Goal: Task Accomplishment & Management: Use online tool/utility

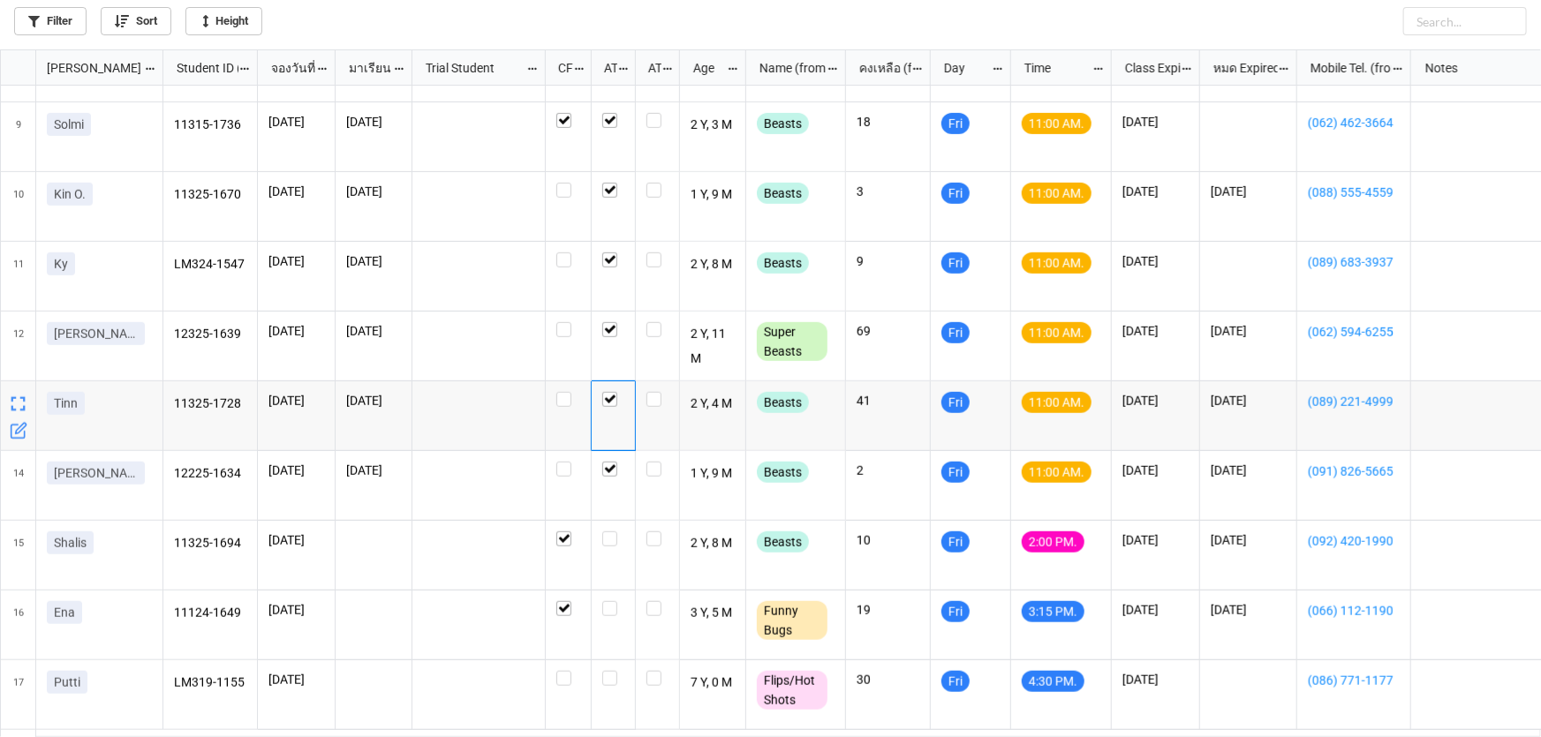
scroll to position [611, 0]
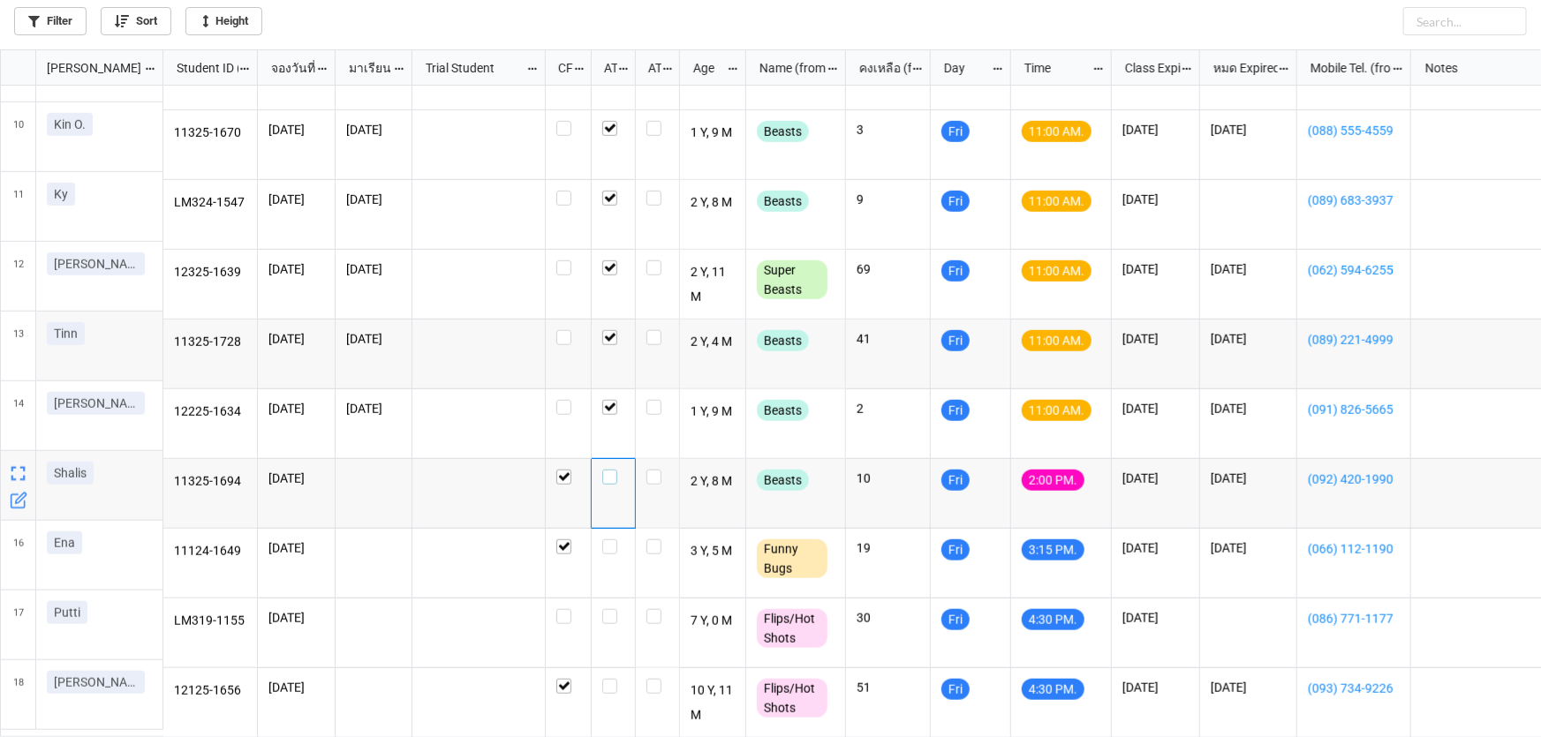
click at [609, 470] on label "grid" at bounding box center [613, 470] width 22 height 0
checkbox input "false"
checkbox input "true"
checkbox input "false"
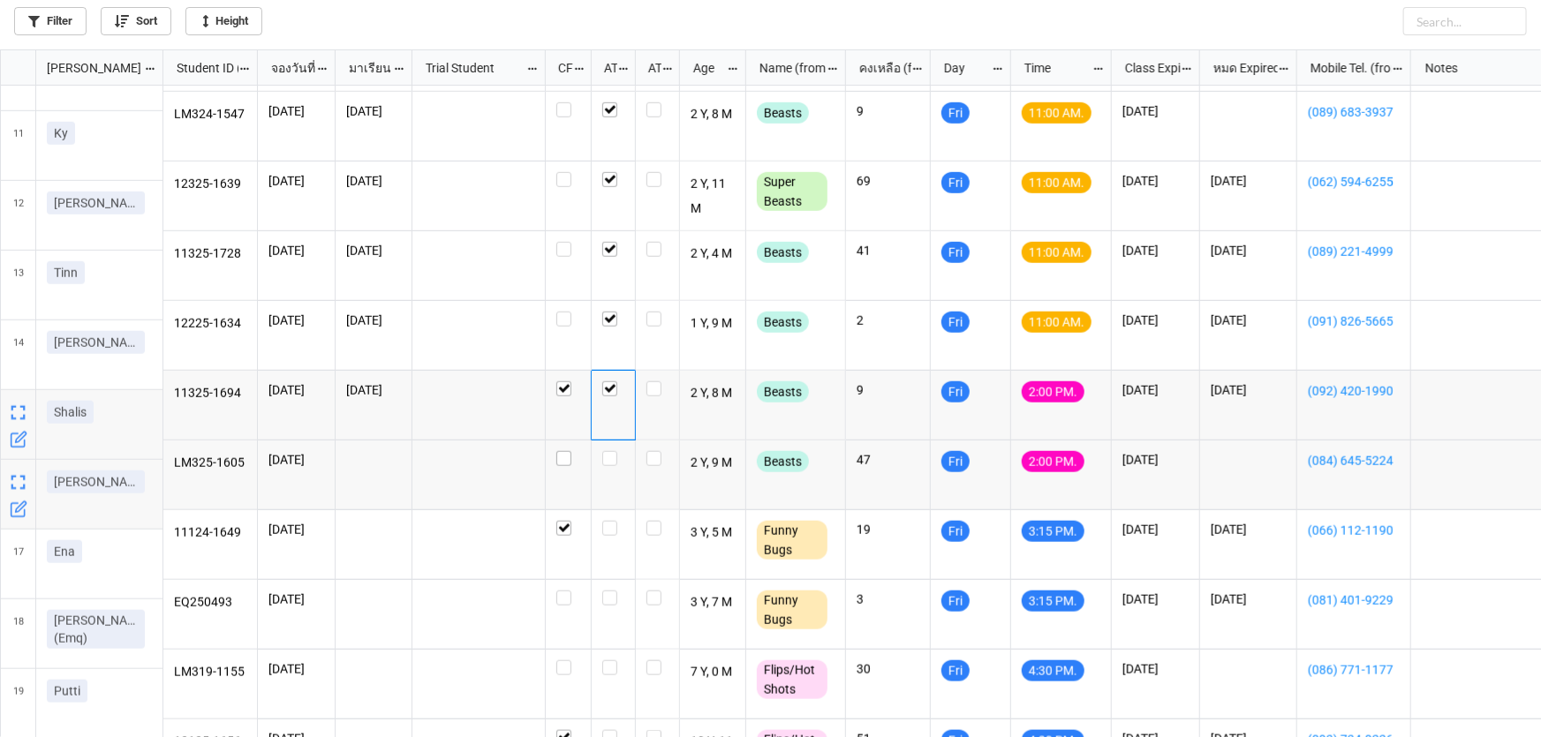
scroll to position [691, 0]
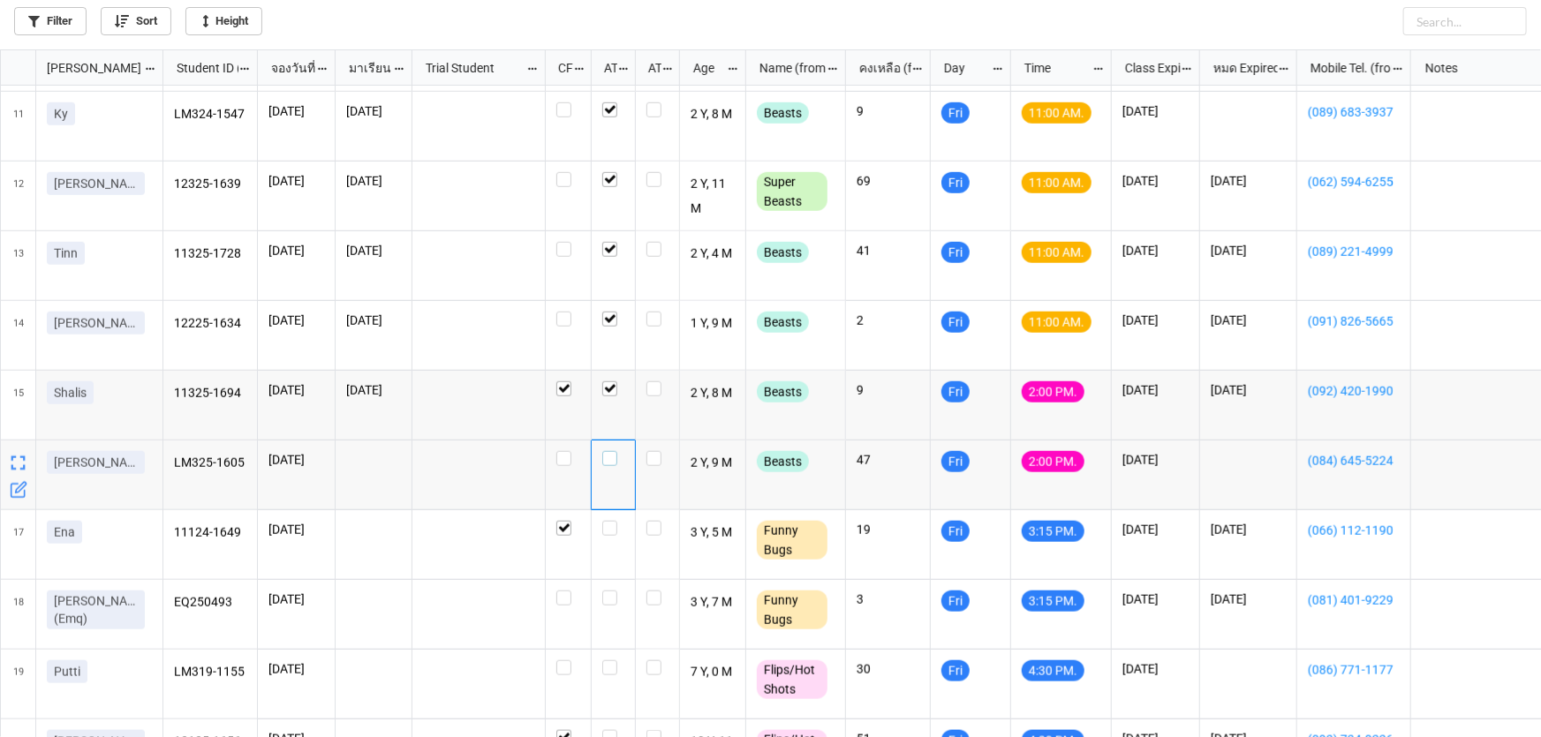
click at [607, 451] on label "grid" at bounding box center [613, 451] width 22 height 0
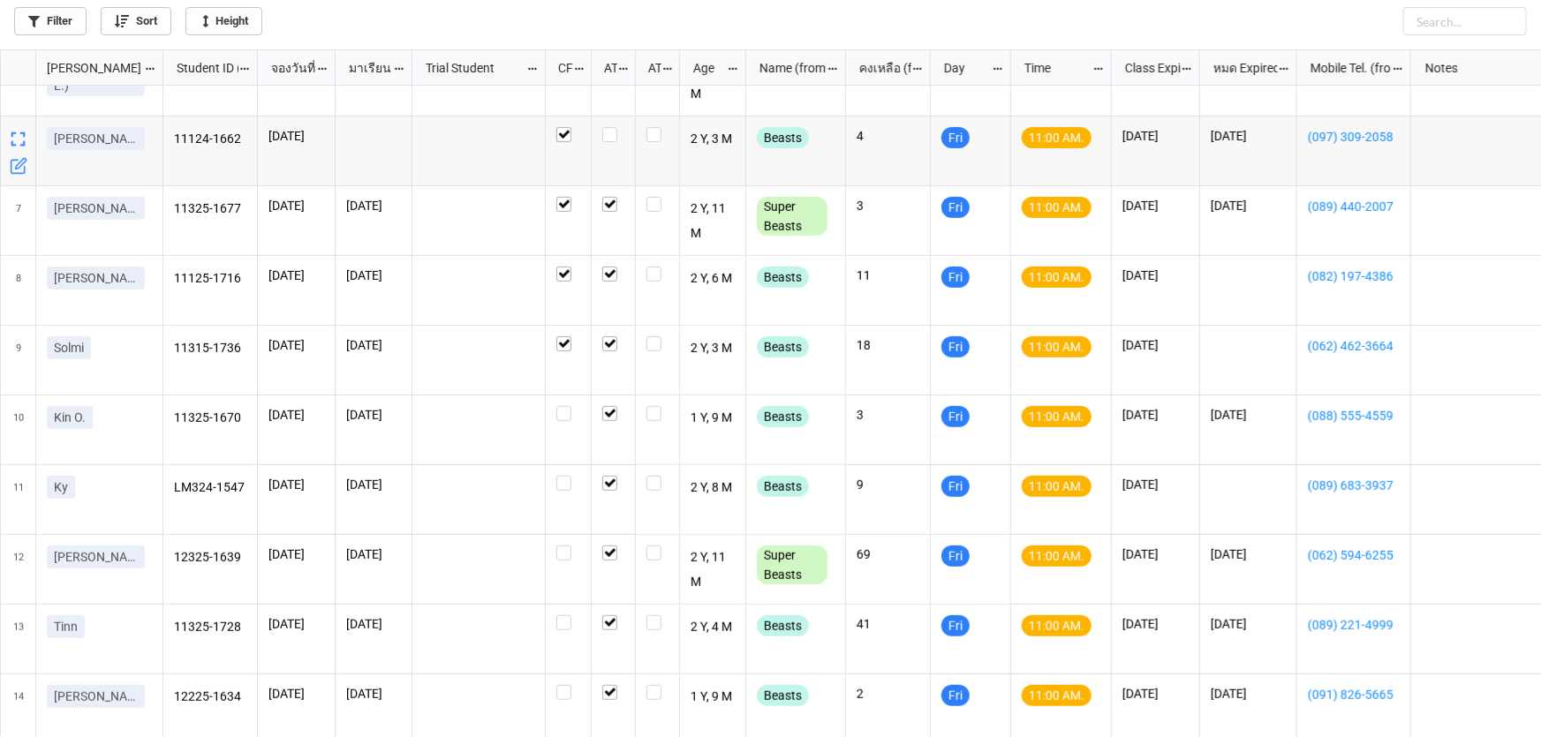
scroll to position [350, 0]
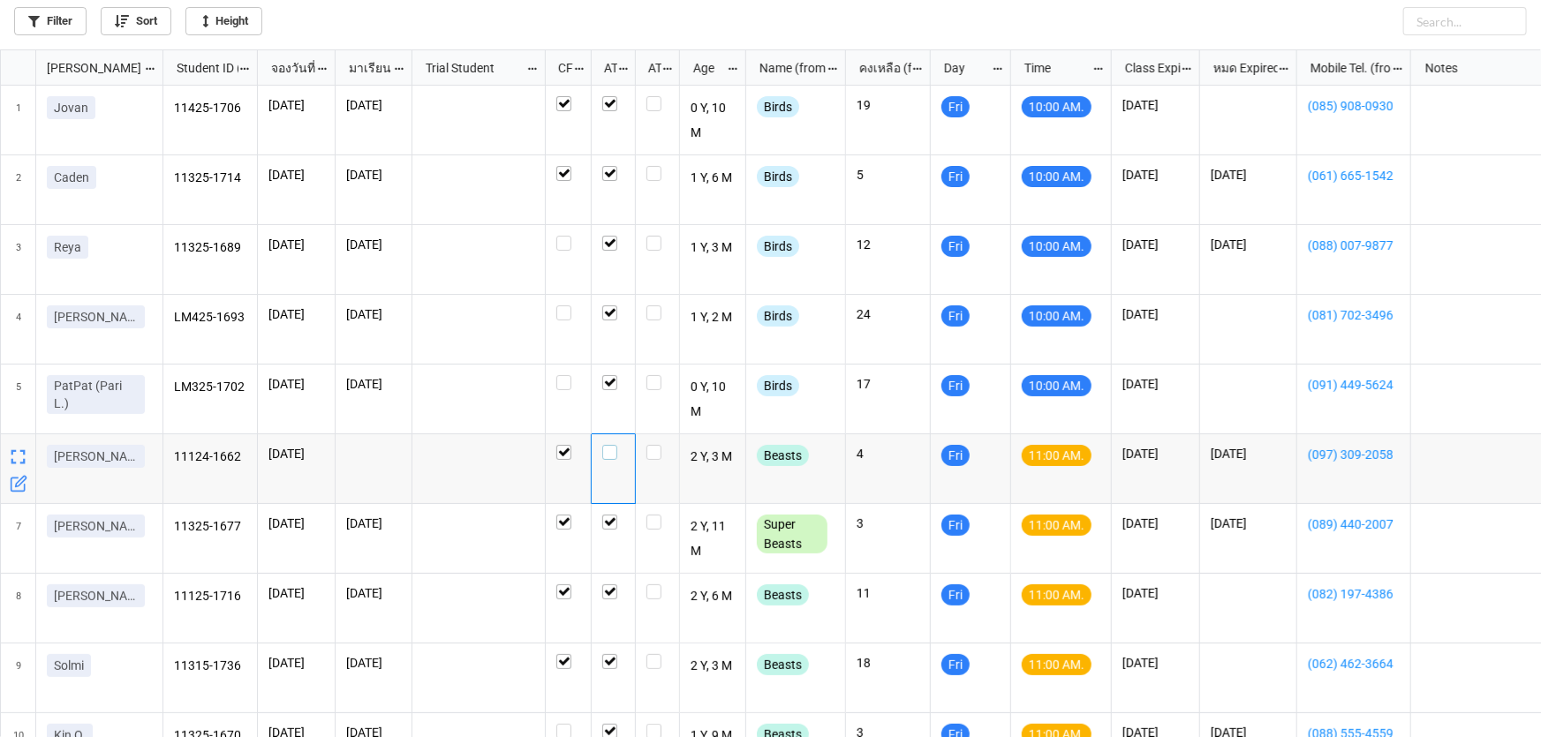
click at [608, 445] on label "grid" at bounding box center [613, 445] width 22 height 0
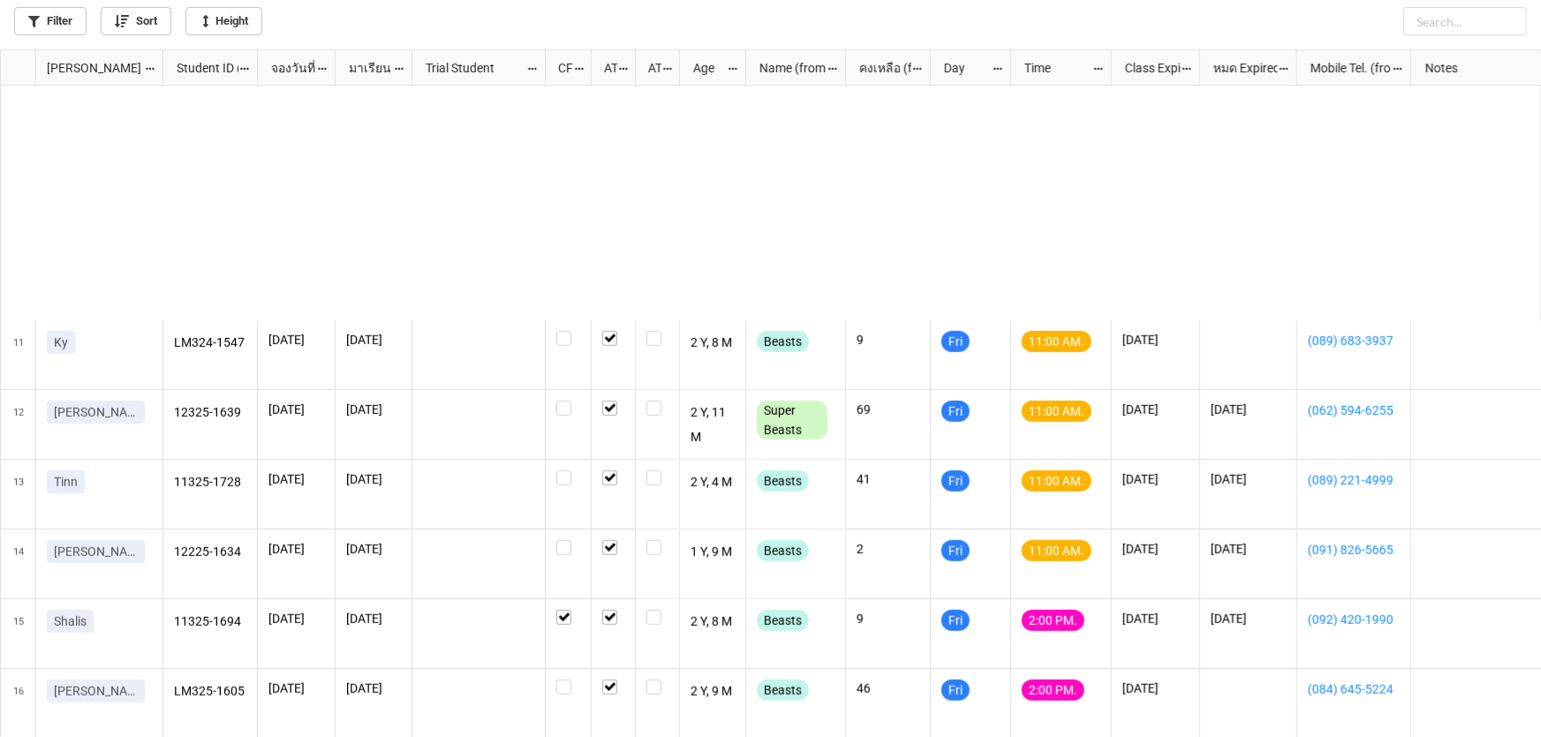
scroll to position [750, 0]
